Goal: Information Seeking & Learning: Learn about a topic

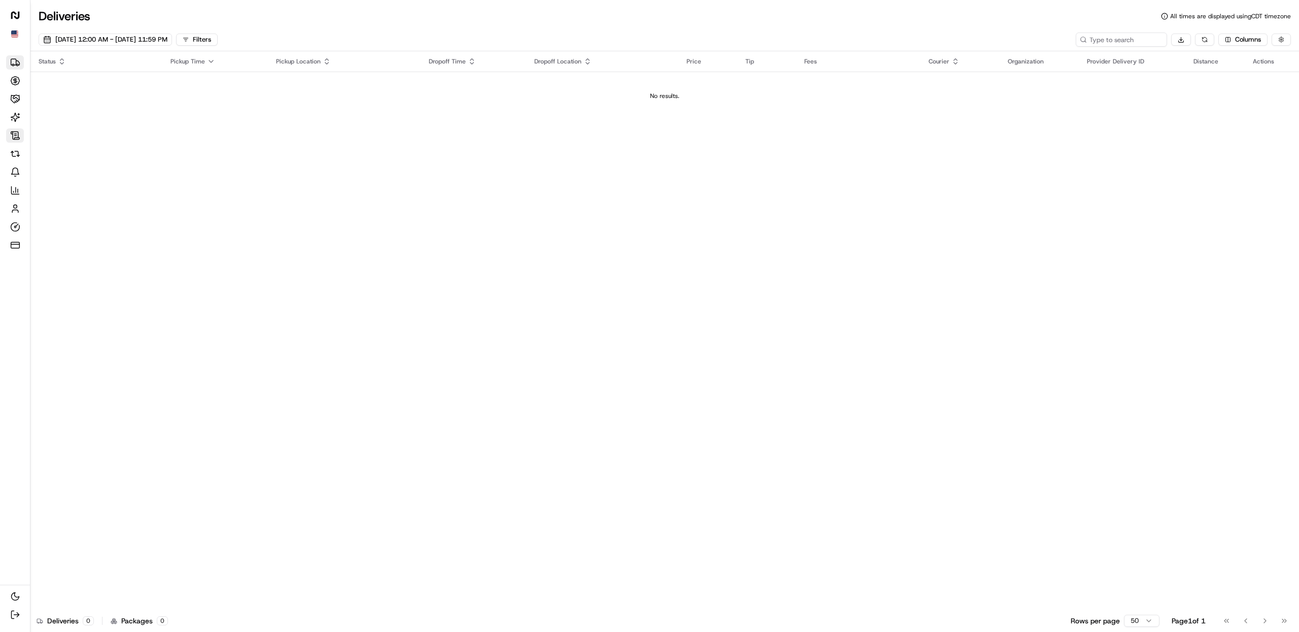
click at [18, 140] on icon at bounding box center [15, 135] width 10 height 10
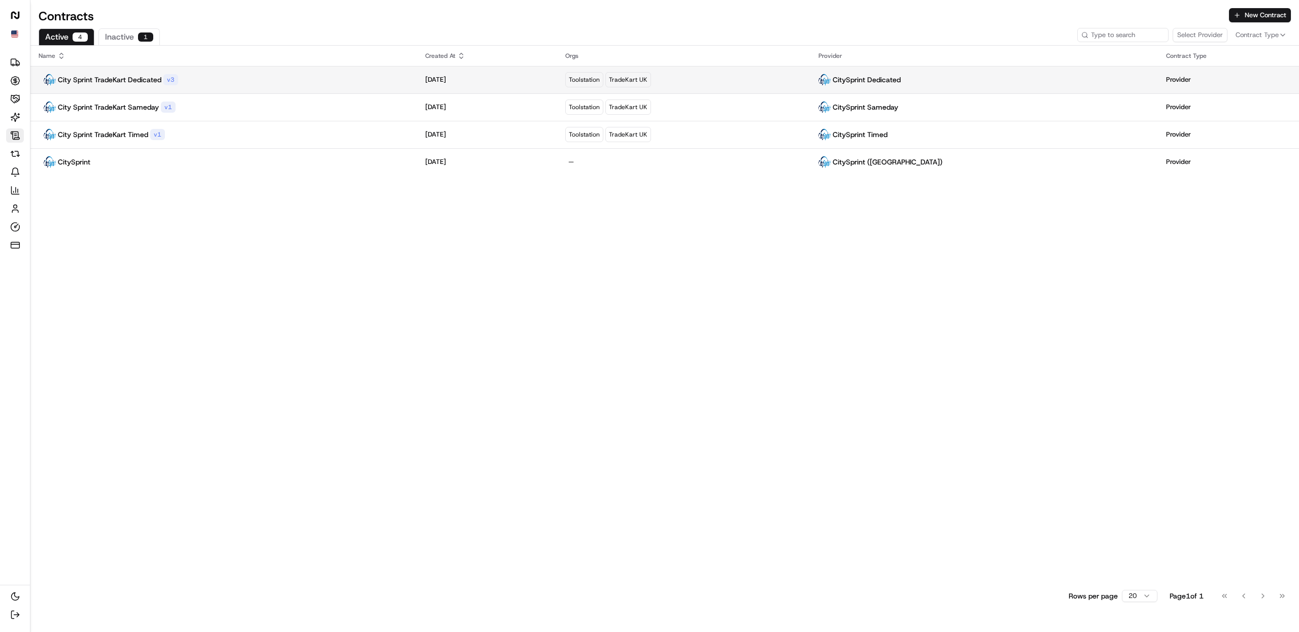
click at [213, 73] on td "City Sprint TradeKart Dedicated v 3" at bounding box center [223, 79] width 387 height 27
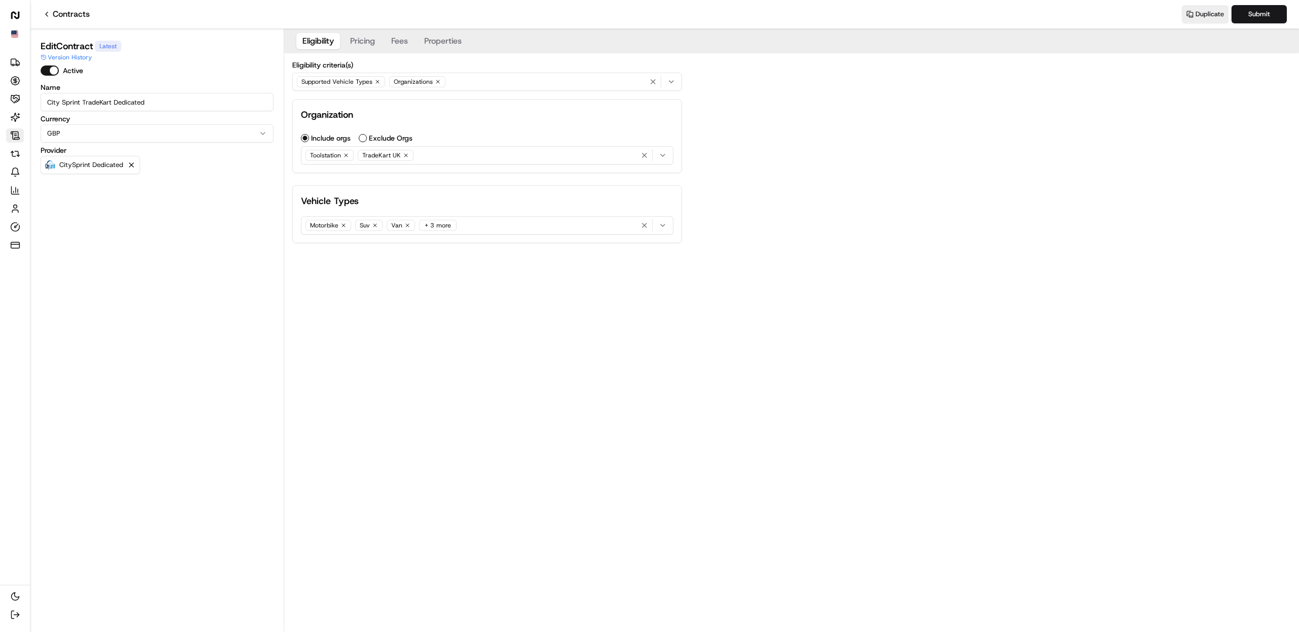
click at [476, 226] on div "Motorbike Suv Van + 3 more" at bounding box center [488, 225] width 368 height 15
drag, startPoint x: 612, startPoint y: 321, endPoint x: 599, endPoint y: 312, distance: 14.9
click at [610, 320] on html "City Sprint (UK) Deliveries Opportunities Merchants AI Agents Contracts Refunds…" at bounding box center [649, 316] width 1299 height 632
drag, startPoint x: 368, startPoint y: 28, endPoint x: 371, endPoint y: 43, distance: 15.1
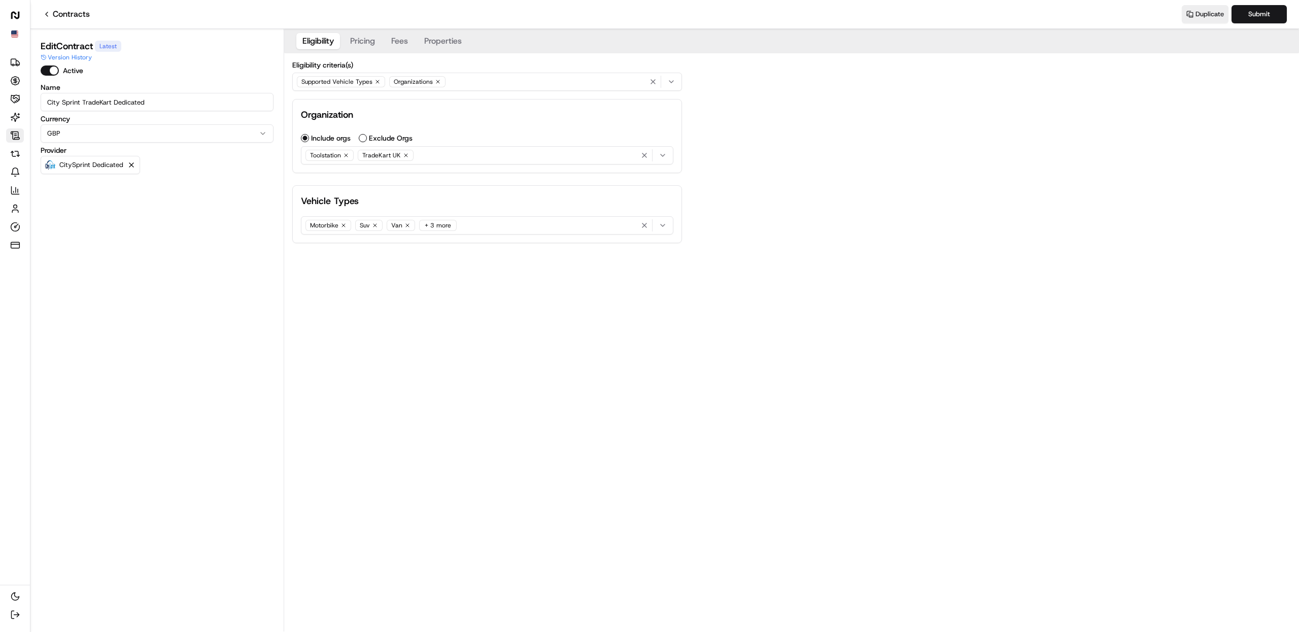
click at [368, 28] on nav "Contracts Duplicate Submit" at bounding box center [664, 14] width 1269 height 29
click at [370, 54] on div "Eligibility criteria(s) Supported Vehicle Types Organizations Organization Incl…" at bounding box center [487, 152] width 406 height 198
click at [368, 42] on button "Pricing" at bounding box center [362, 41] width 37 height 16
click at [332, 40] on button "Eligibility" at bounding box center [318, 41] width 44 height 16
click at [484, 82] on div "Supported Vehicle Types Organizations" at bounding box center [487, 81] width 385 height 15
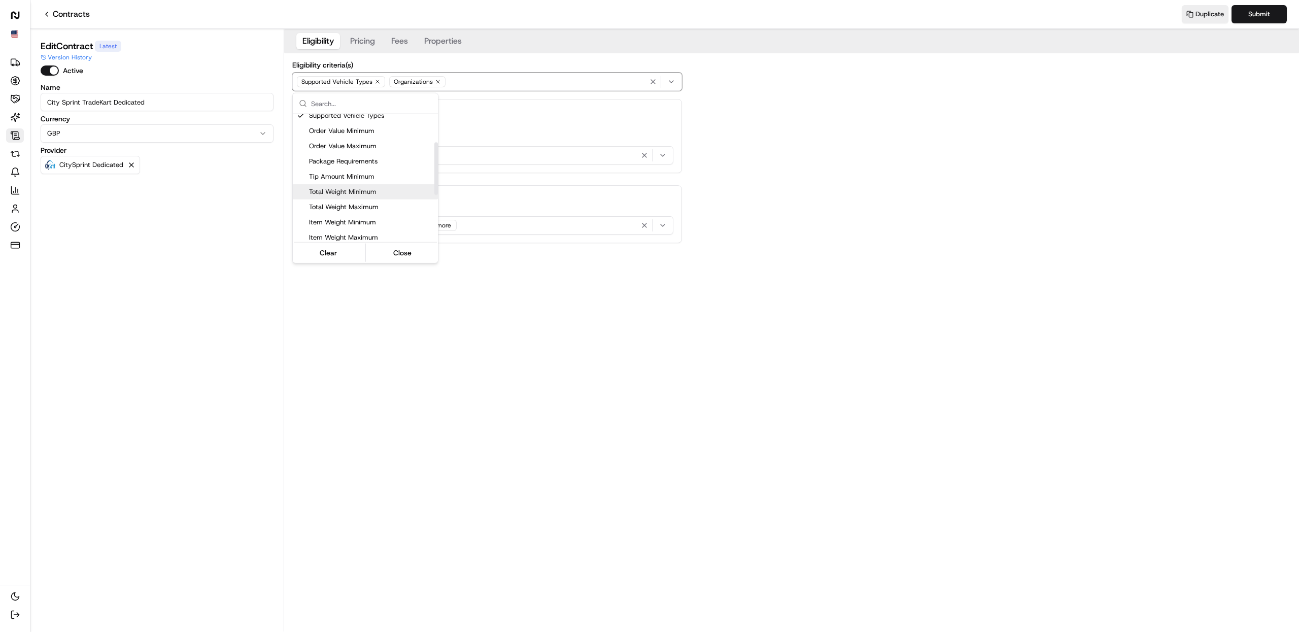
scroll to position [177, 0]
click at [361, 231] on span "Custom Eligibility (Script)" at bounding box center [371, 233] width 125 height 9
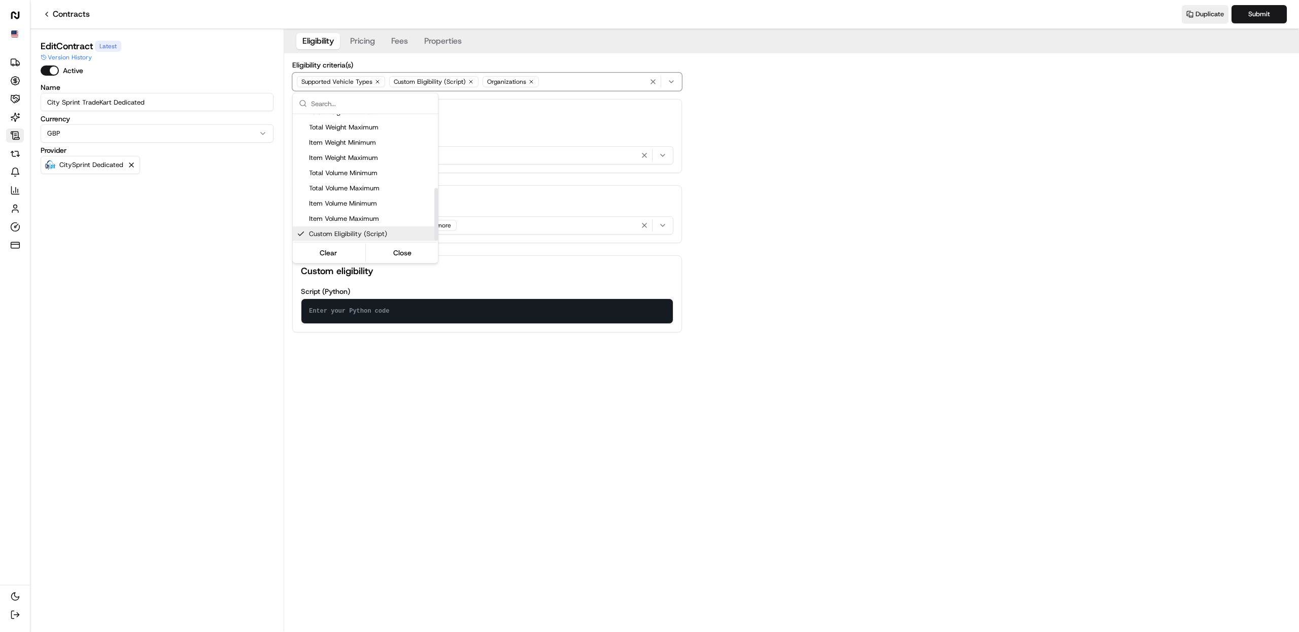
click at [537, 355] on html "City Sprint (UK) Deliveries Opportunities Merchants AI Agents Contracts Refunds…" at bounding box center [649, 316] width 1299 height 632
click at [436, 308] on textarea at bounding box center [488, 311] width 372 height 24
click at [604, 313] on textarea at bounding box center [488, 311] width 372 height 24
click at [463, 377] on div "Eligibility Pricing Fees Properties Eligibility criteria(s) Supported Vehicle T…" at bounding box center [791, 330] width 1015 height 603
click at [411, 315] on textarea at bounding box center [488, 311] width 372 height 24
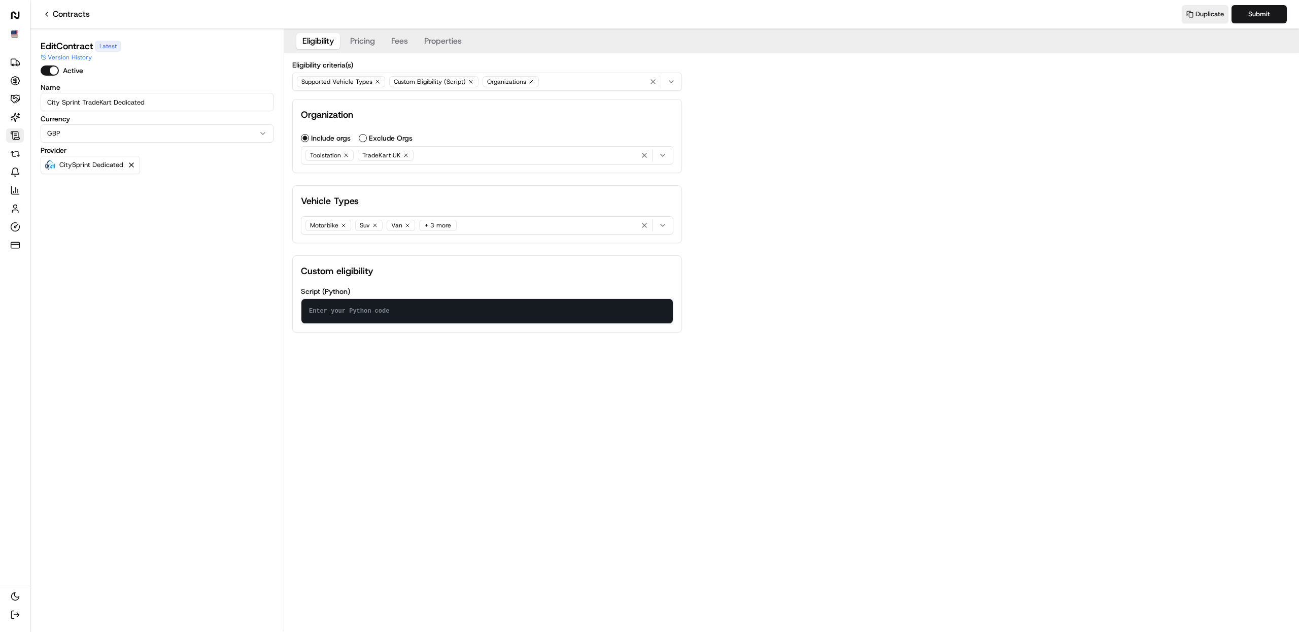
click at [683, 334] on div "Eligibility criteria(s) Supported Vehicle Types Custom Eligibility (Script) Org…" at bounding box center [487, 196] width 406 height 287
click at [376, 307] on textarea at bounding box center [488, 311] width 372 height 24
click at [704, 358] on div "Eligibility Pricing Fees Properties Eligibility criteria(s) Supported Vehicle T…" at bounding box center [791, 330] width 1015 height 603
click at [735, 342] on div "Eligibility Pricing Fees Properties Eligibility criteria(s) Supported Vehicle T…" at bounding box center [791, 189] width 1015 height 320
click at [742, 302] on div "Eligibility Pricing Fees Properties Eligibility criteria(s) Supported Vehicle T…" at bounding box center [791, 189] width 1015 height 320
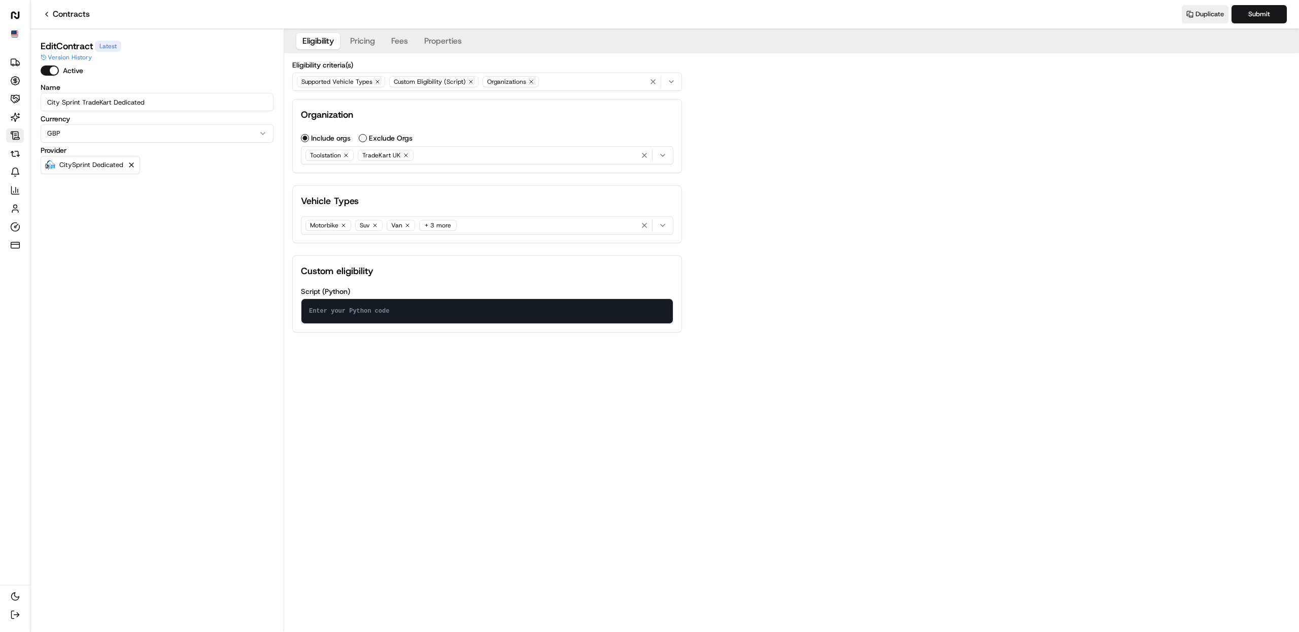
click at [837, 219] on div "Eligibility Pricing Fees Properties Eligibility criteria(s) Supported Vehicle T…" at bounding box center [791, 189] width 1015 height 320
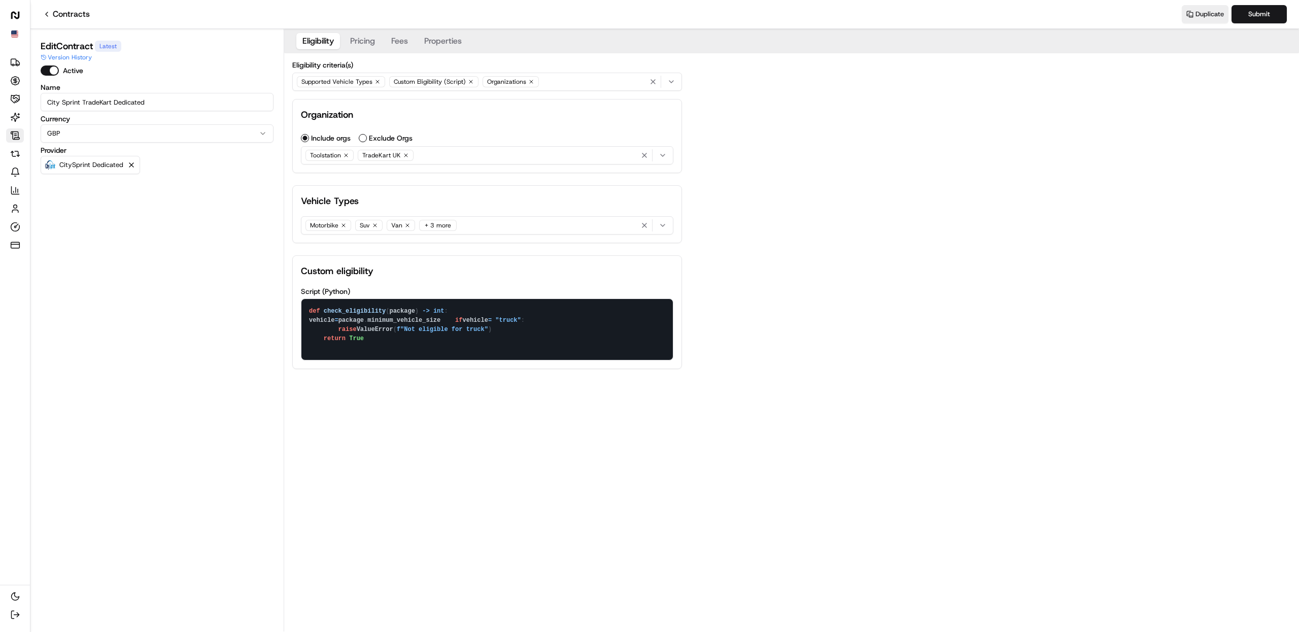
click at [476, 150] on div "Toolstation TradeKart UK" at bounding box center [488, 155] width 368 height 15
click at [475, 159] on html "City Sprint ([GEOGRAPHIC_DATA]) Deliveries Opportunities Merchants AI Agents Co…" at bounding box center [649, 316] width 1299 height 632
click at [814, 173] on div "Eligibility Pricing Fees Properties Eligibility criteria(s) Supported Vehicle T…" at bounding box center [791, 207] width 1015 height 356
click at [513, 230] on div "Motorbike Suv Van + 3 more" at bounding box center [488, 225] width 368 height 15
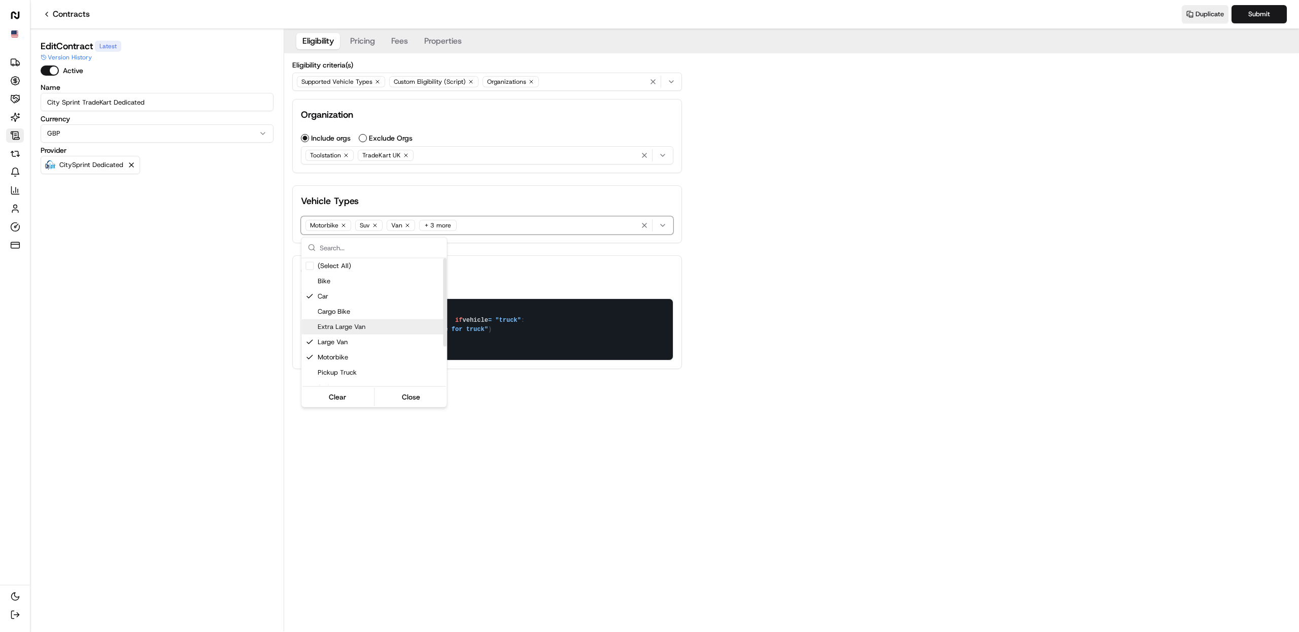
click at [862, 273] on html "City Sprint ([GEOGRAPHIC_DATA]) Deliveries Opportunities Merchants AI Agents Co…" at bounding box center [649, 316] width 1299 height 632
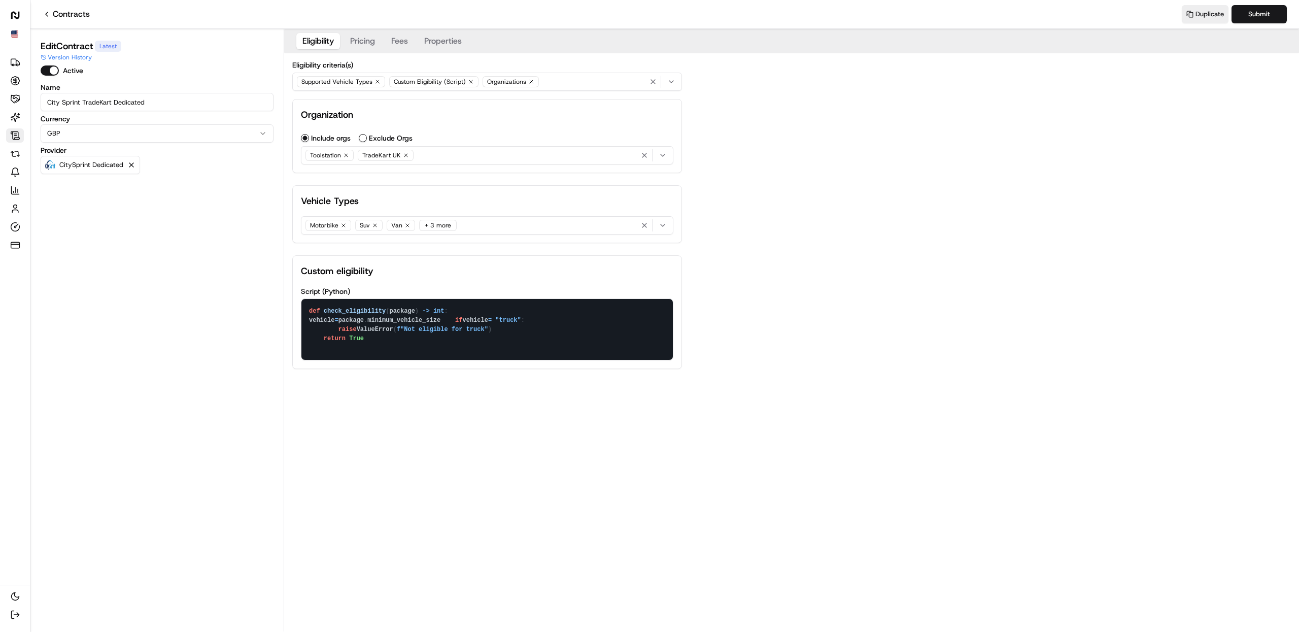
click at [487, 228] on div "Motorbike Suv Van + 3 more" at bounding box center [488, 225] width 368 height 15
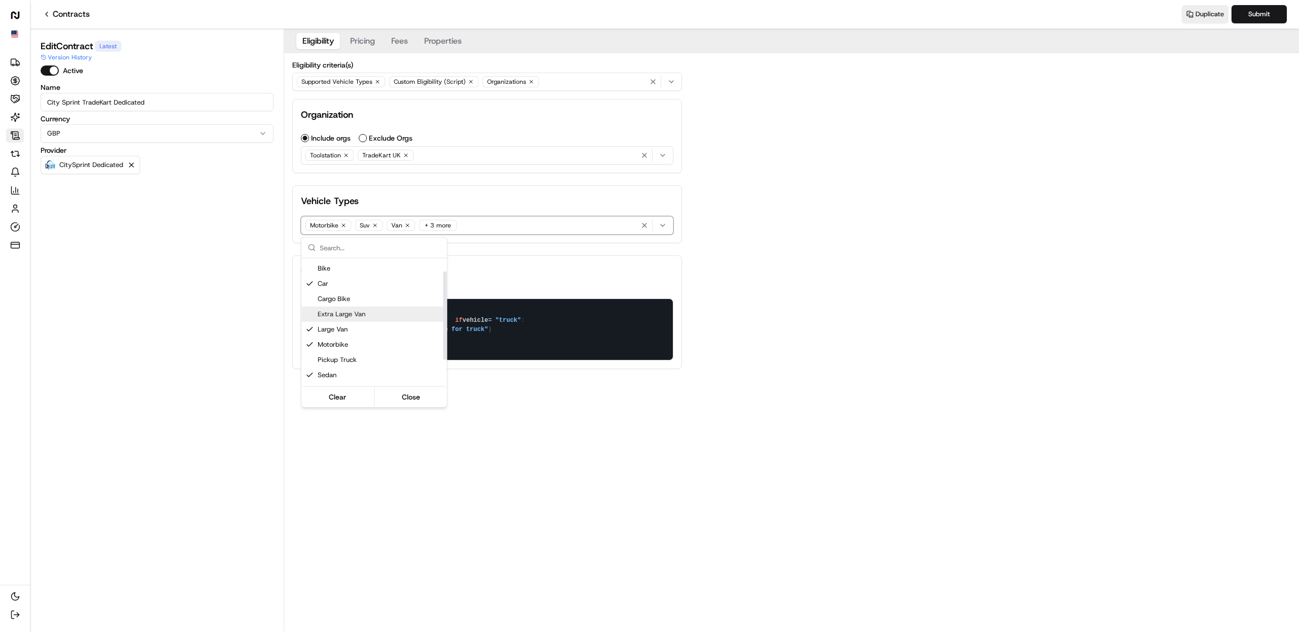
scroll to position [55, 0]
click at [804, 287] on html "City Sprint ([GEOGRAPHIC_DATA]) Deliveries Opportunities Merchants AI Agents Co…" at bounding box center [649, 316] width 1299 height 632
